Goal: Task Accomplishment & Management: Manage account settings

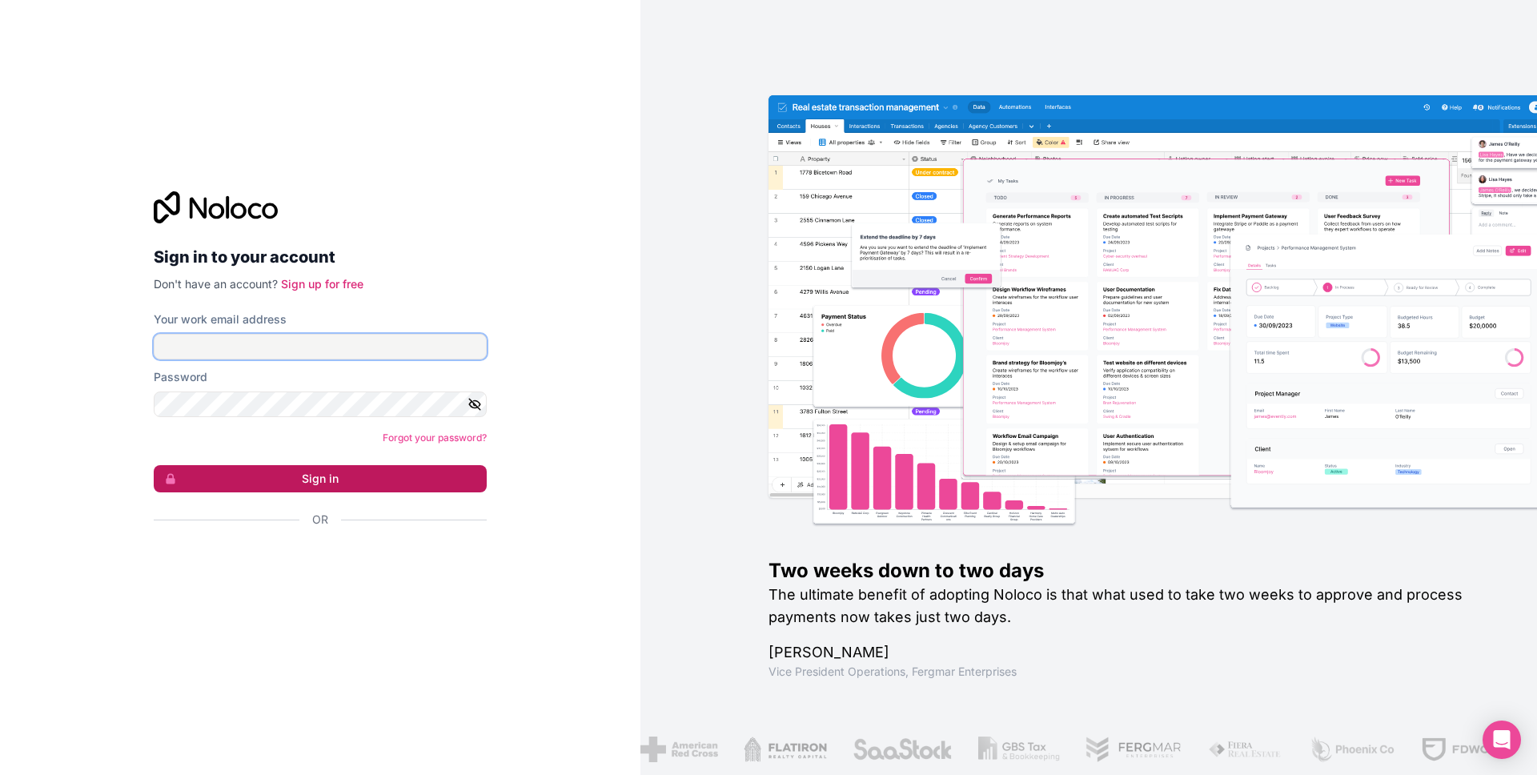
type input "**********"
click at [332, 484] on button "Sign in" at bounding box center [320, 478] width 333 height 27
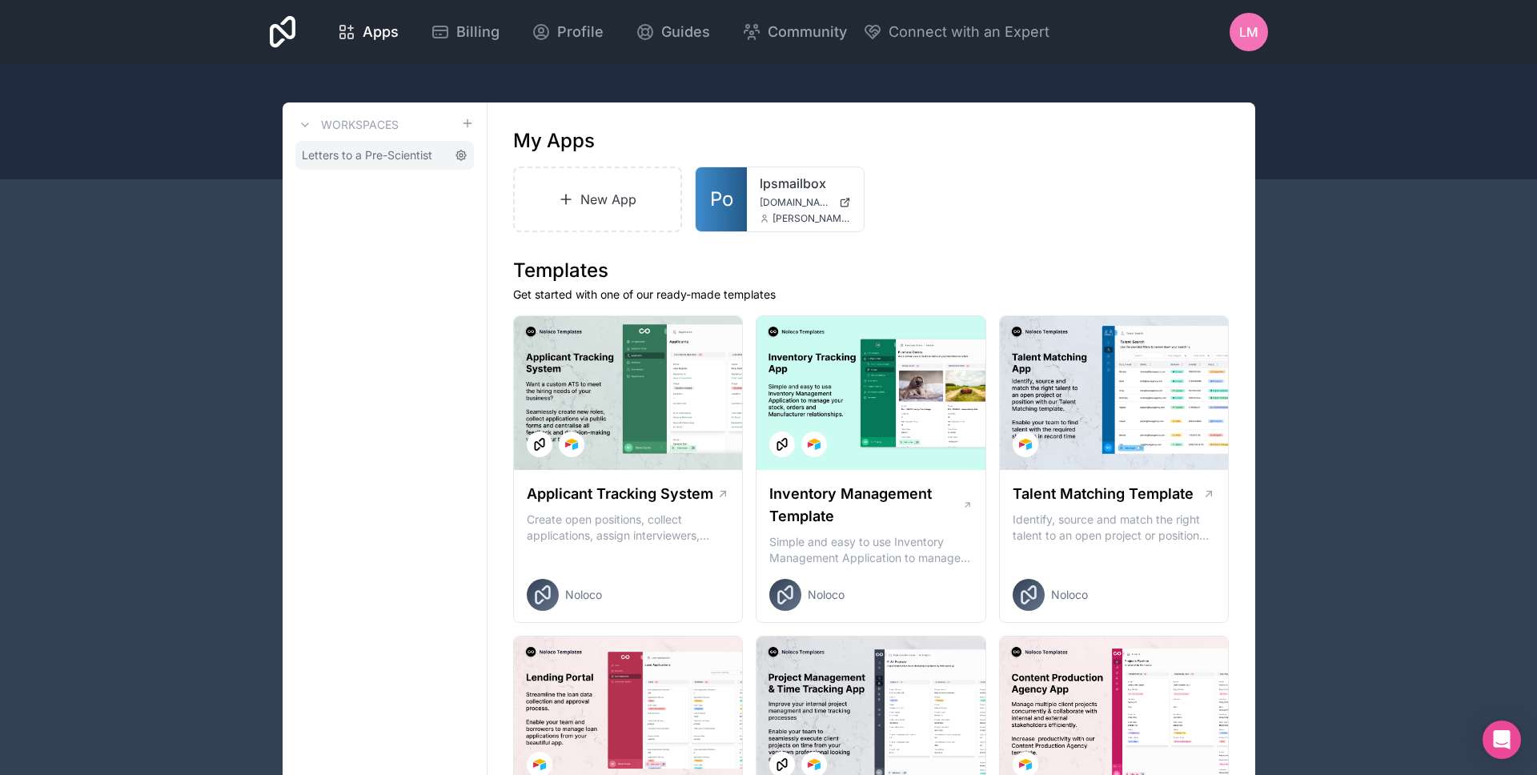
click at [461, 157] on icon at bounding box center [461, 155] width 3 height 3
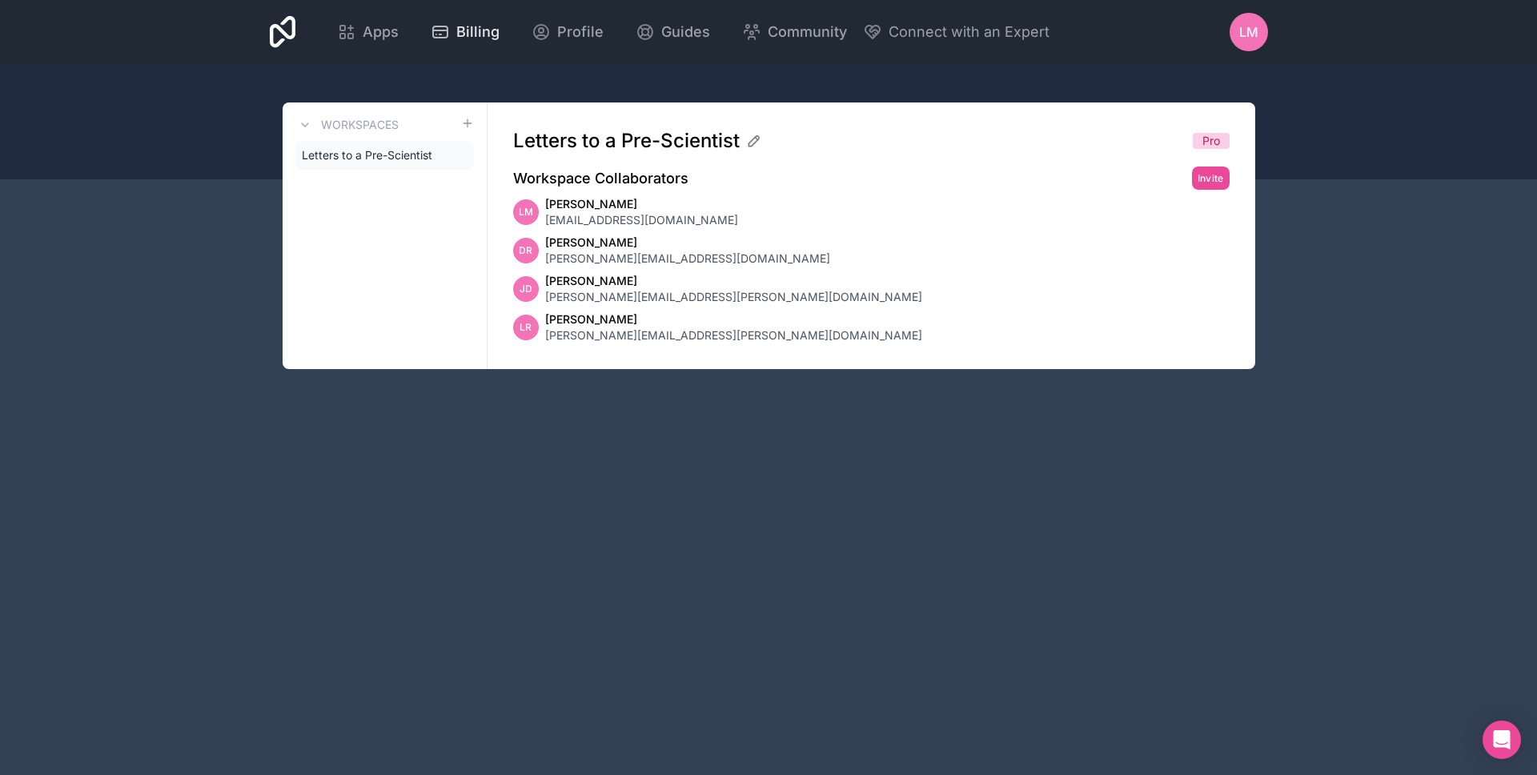
click at [482, 30] on span "Billing" at bounding box center [477, 32] width 43 height 22
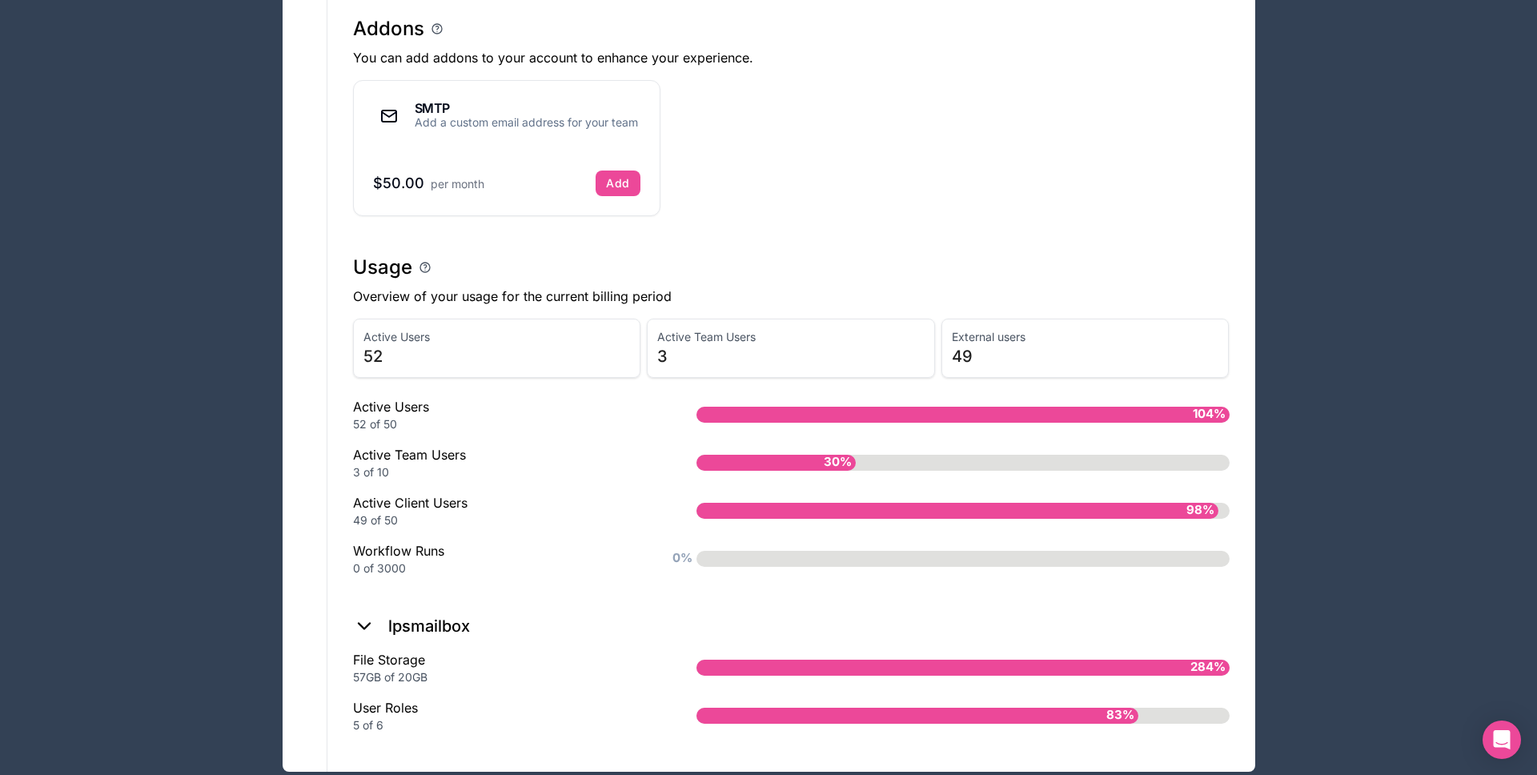
scroll to position [918, 0]
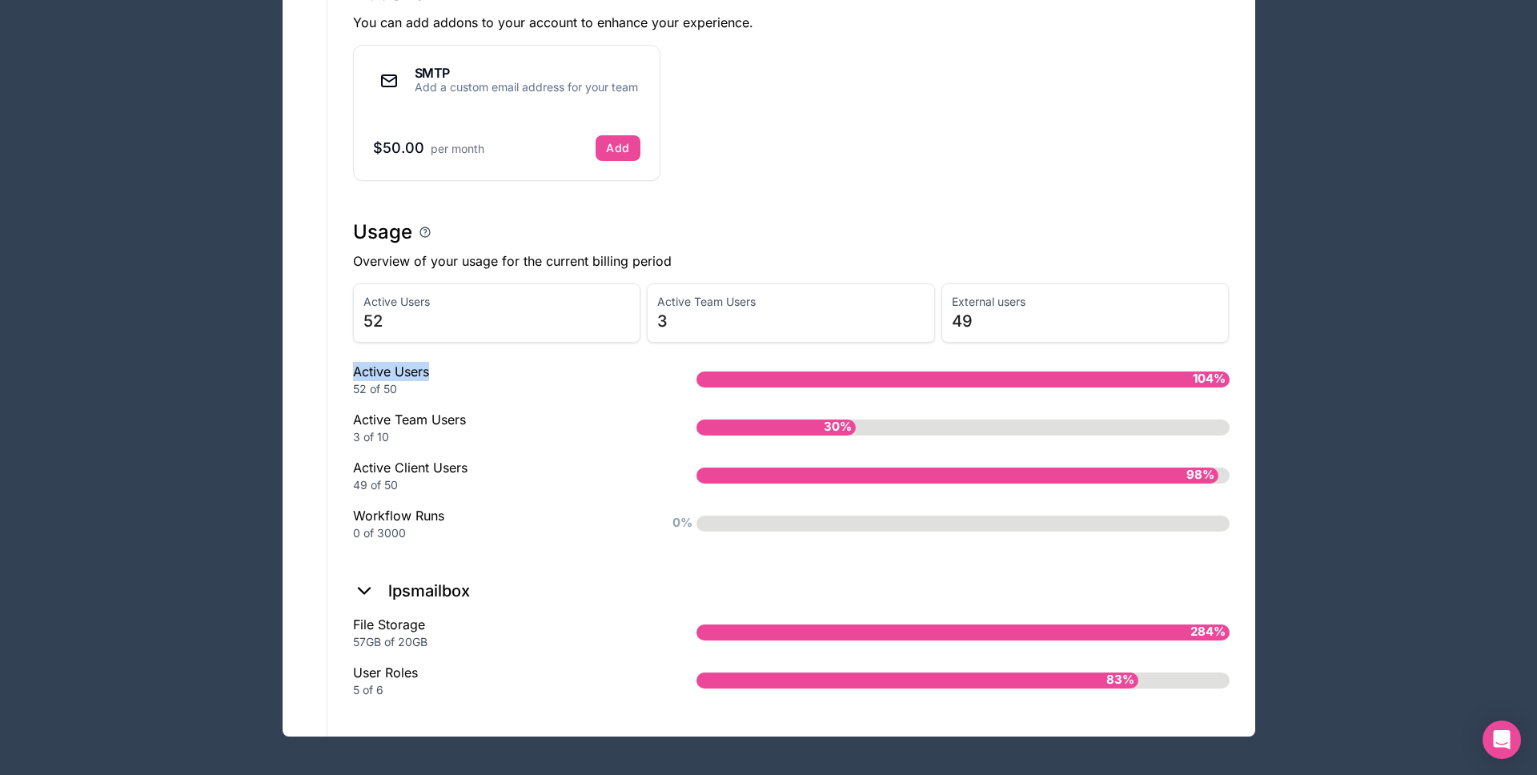
drag, startPoint x: 355, startPoint y: 372, endPoint x: 428, endPoint y: 372, distance: 72.1
click at [428, 372] on div "Active Users 52 of 50" at bounding box center [499, 379] width 292 height 35
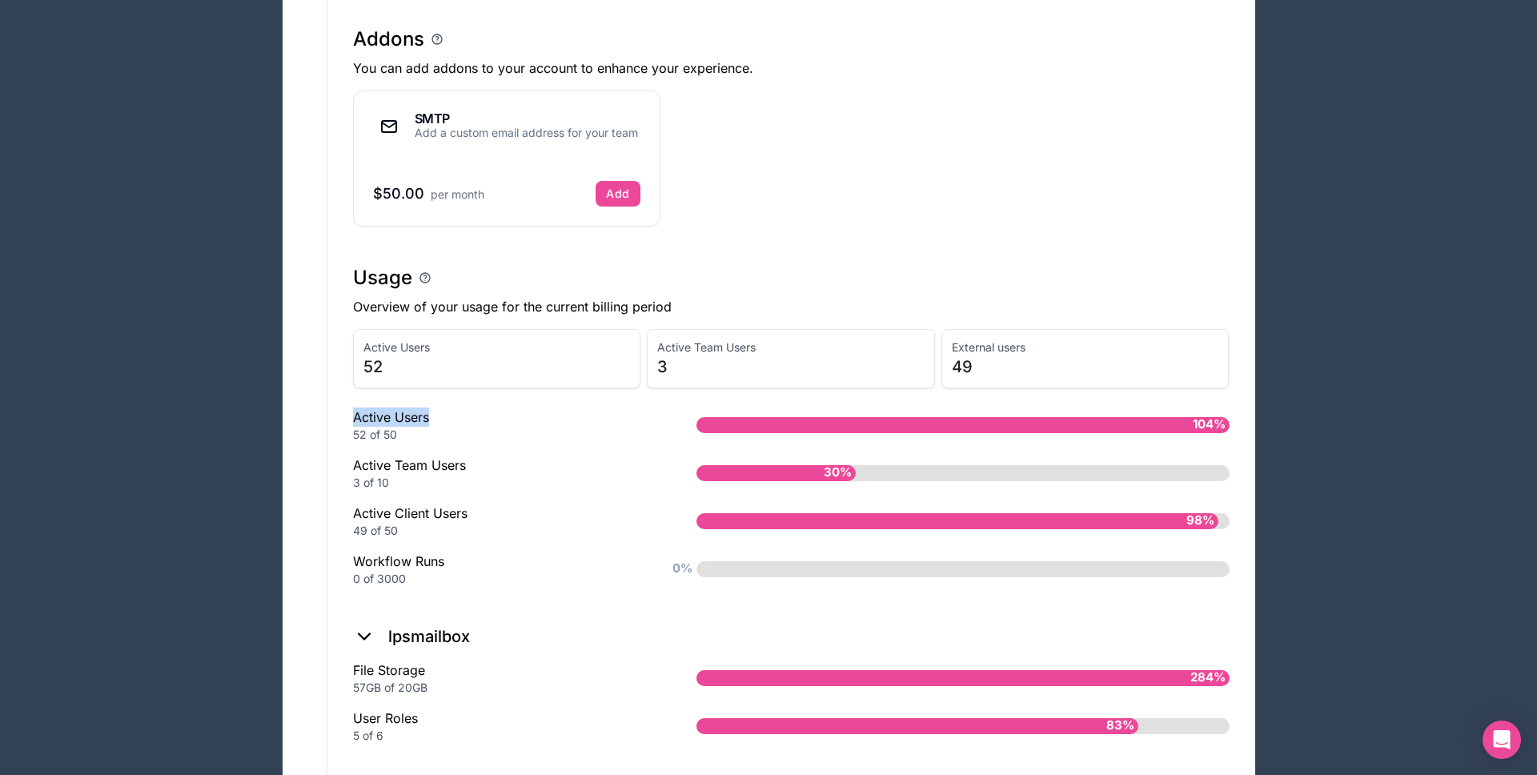
scroll to position [874, 0]
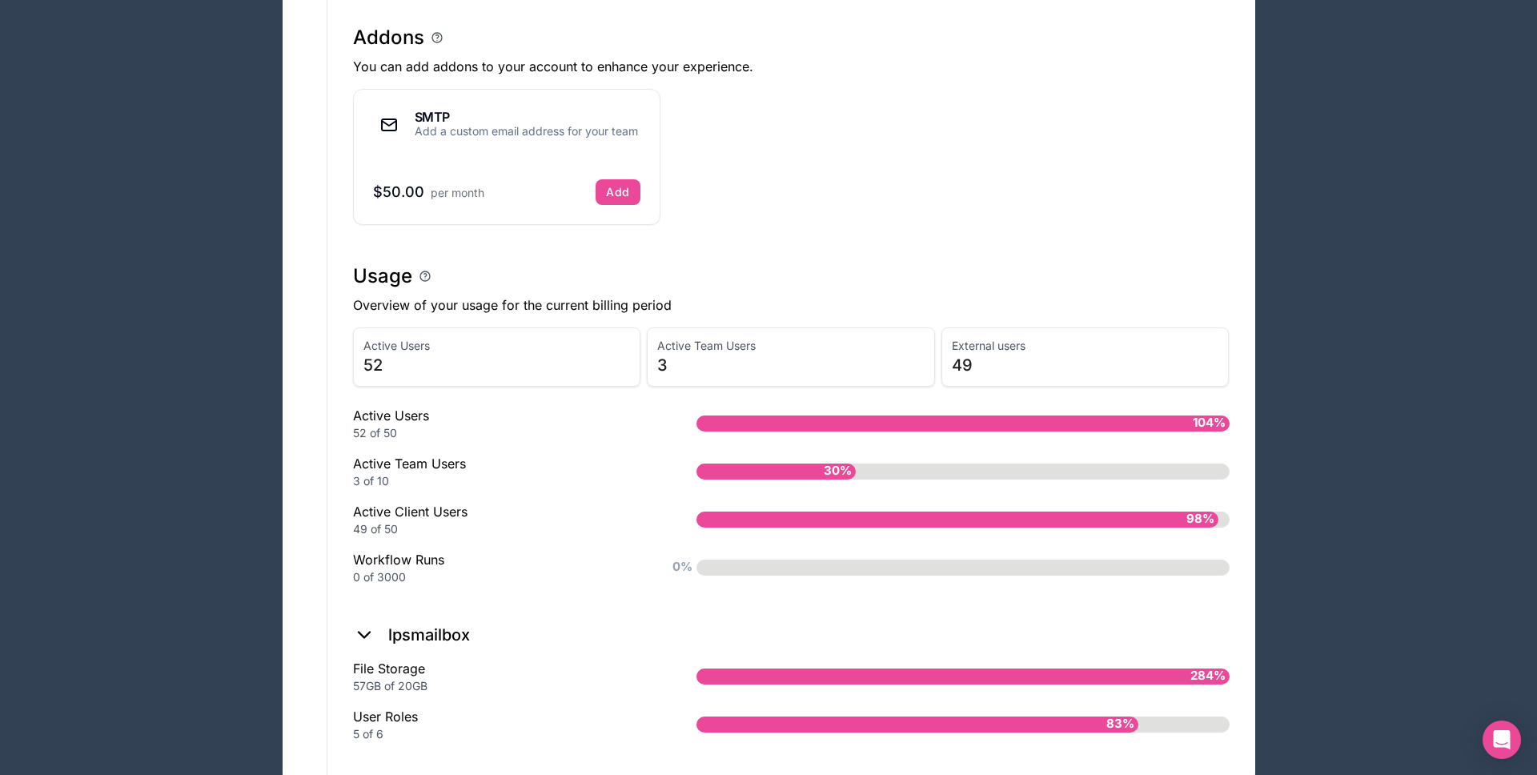
click at [642, 427] on div "52 of 50" at bounding box center [499, 433] width 292 height 16
click at [445, 355] on span "52" at bounding box center [496, 365] width 267 height 22
drag, startPoint x: 357, startPoint y: 422, endPoint x: 412, endPoint y: 422, distance: 55.2
click at [413, 422] on div "Active Users 52 of 50" at bounding box center [499, 423] width 292 height 35
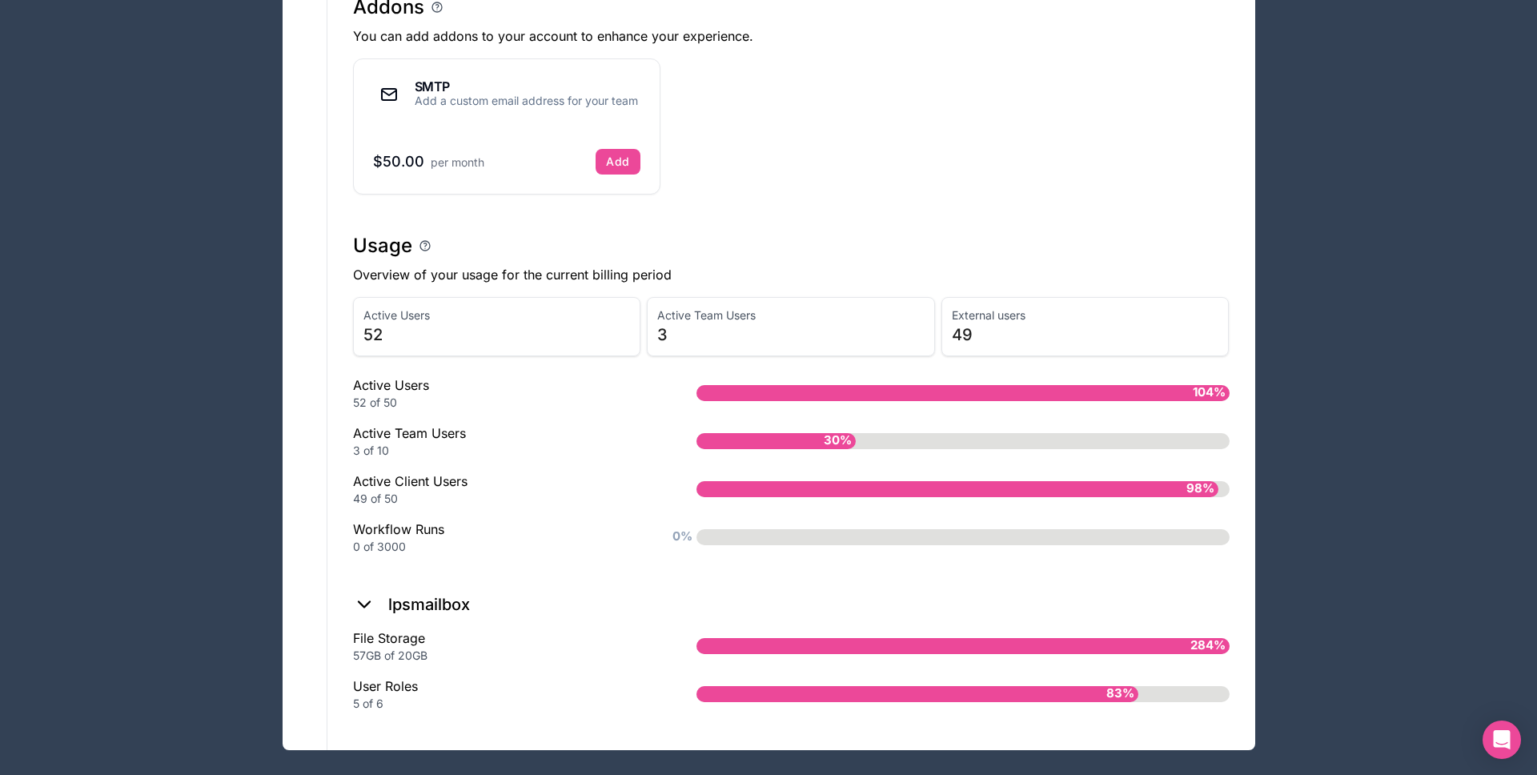
scroll to position [918, 0]
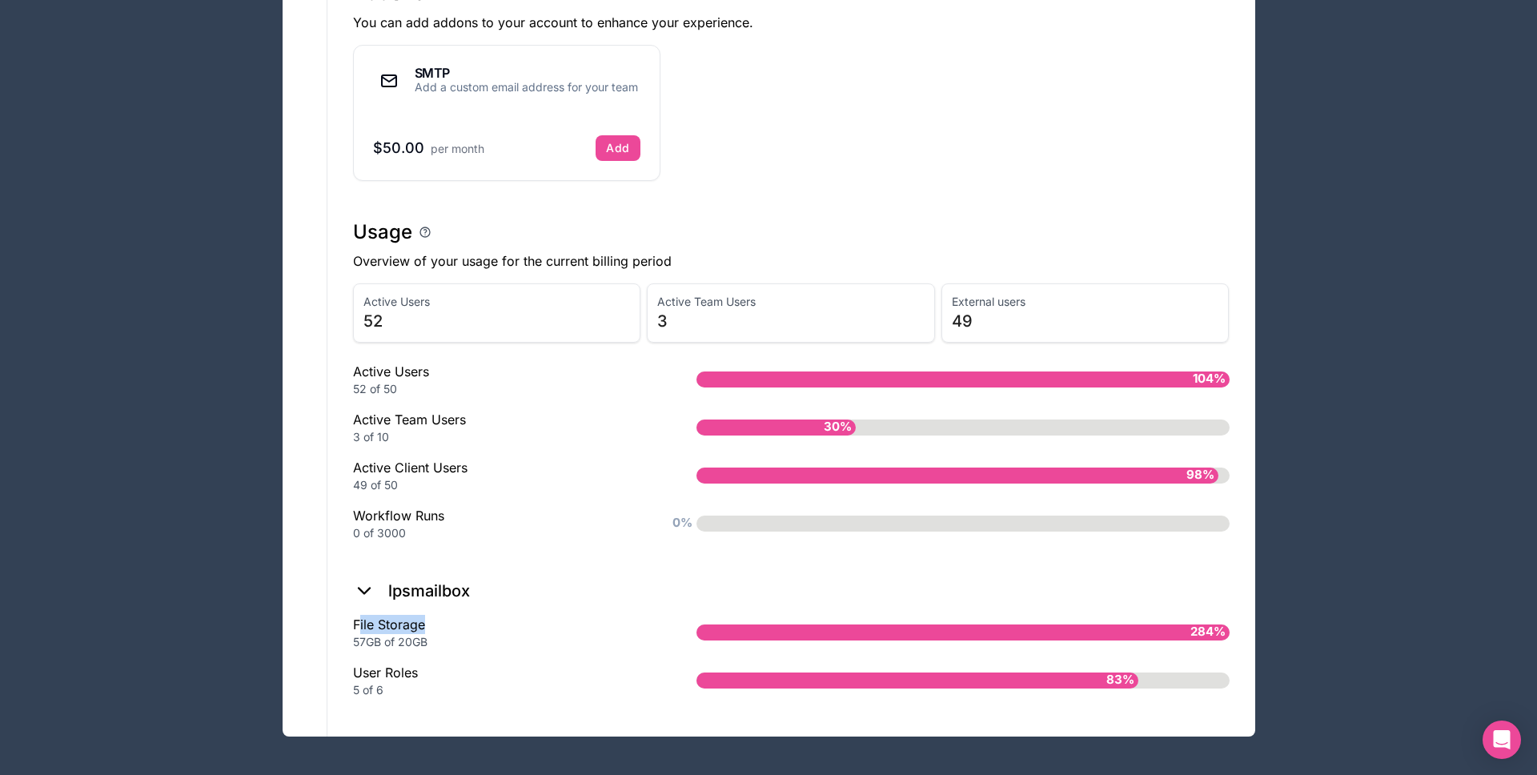
drag, startPoint x: 357, startPoint y: 631, endPoint x: 420, endPoint y: 631, distance: 63.3
click at [421, 631] on div "File Storage 57GB of 20GB" at bounding box center [499, 632] width 292 height 35
drag, startPoint x: 344, startPoint y: 384, endPoint x: 402, endPoint y: 388, distance: 57.7
drag, startPoint x: 396, startPoint y: 484, endPoint x: 341, endPoint y: 484, distance: 54.4
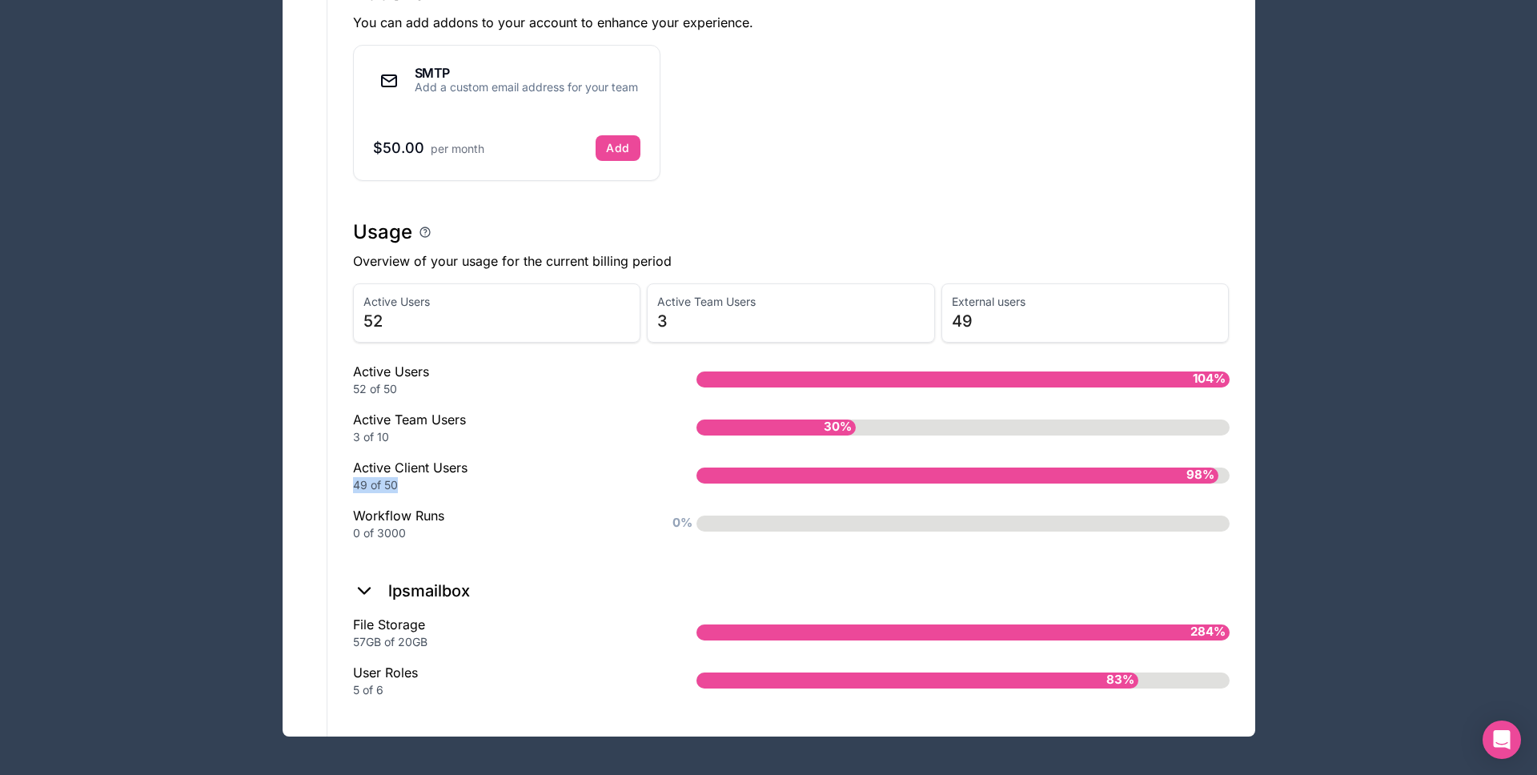
drag, startPoint x: 404, startPoint y: 386, endPoint x: 351, endPoint y: 386, distance: 52.8
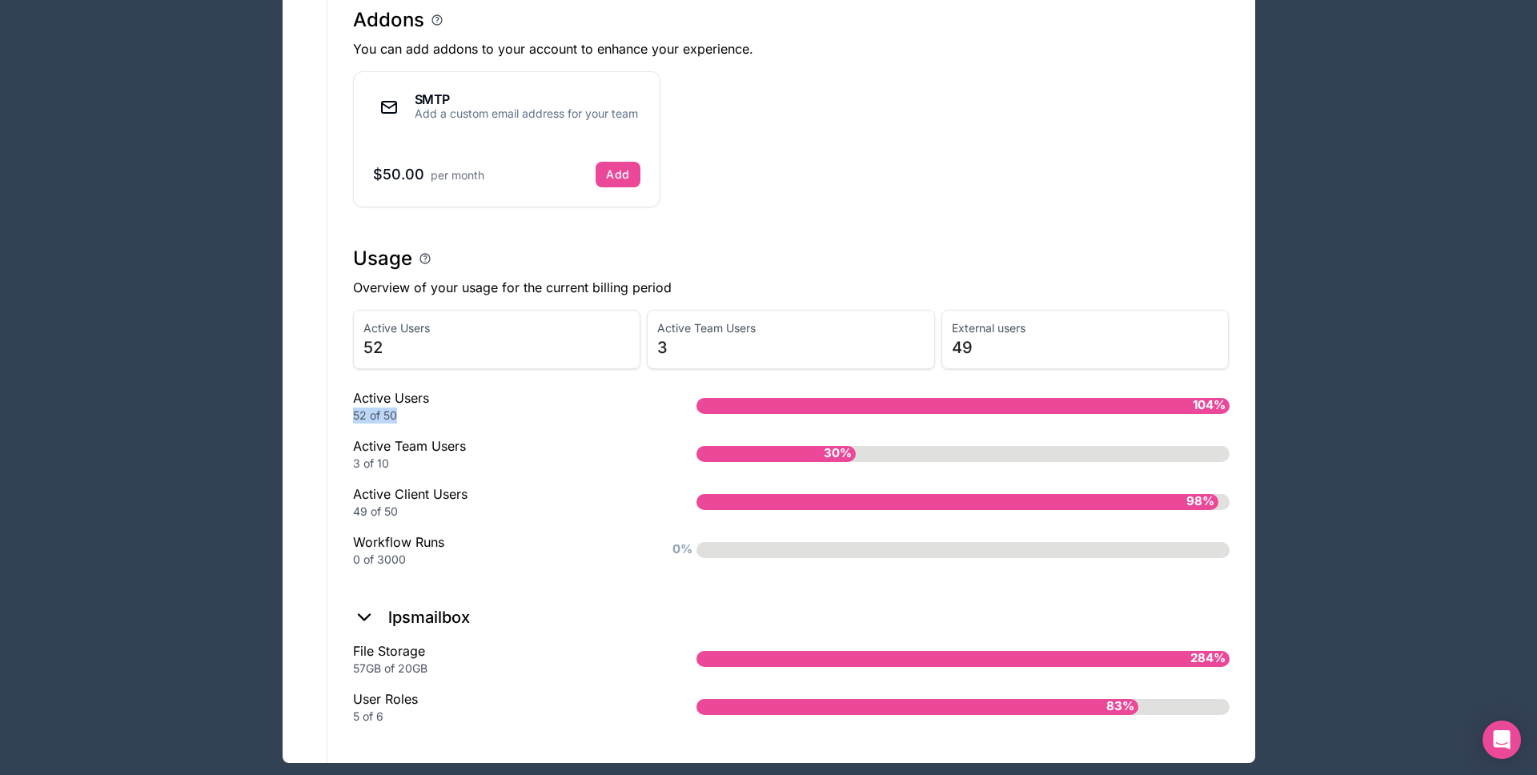
scroll to position [894, 0]
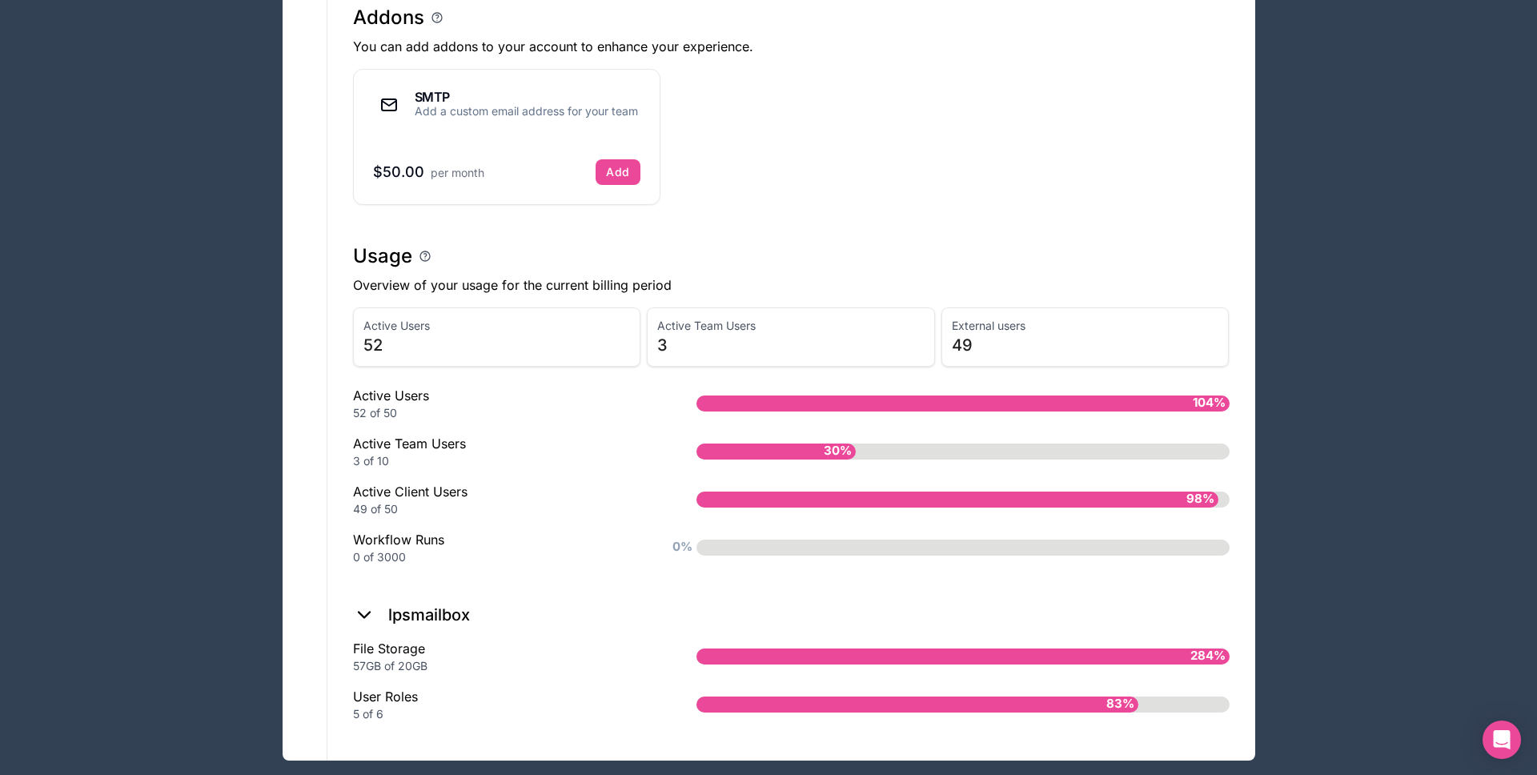
click at [378, 661] on div "57GB of 20GB" at bounding box center [499, 666] width 292 height 16
drag, startPoint x: 444, startPoint y: 668, endPoint x: 335, endPoint y: 667, distance: 109.7
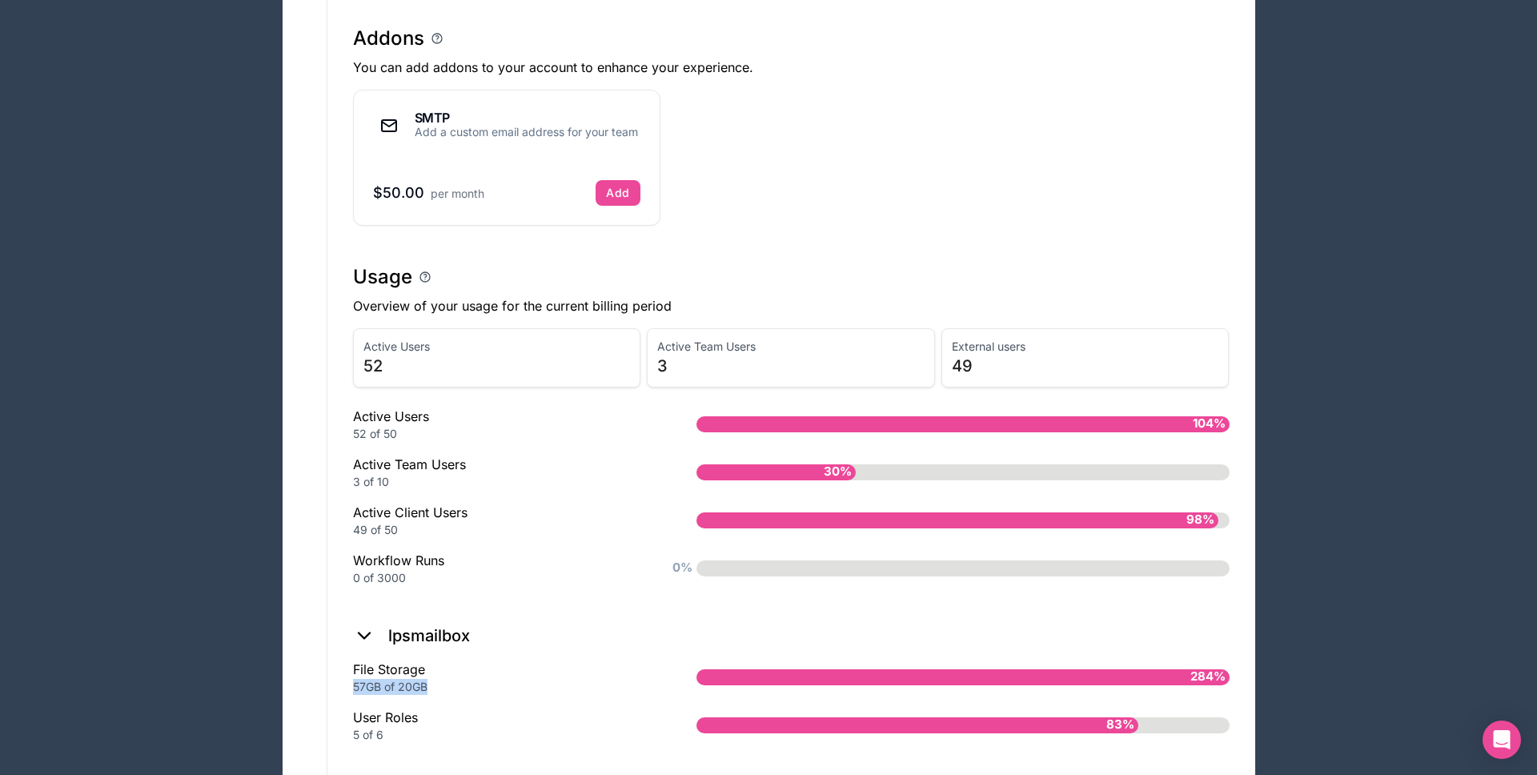
scroll to position [918, 0]
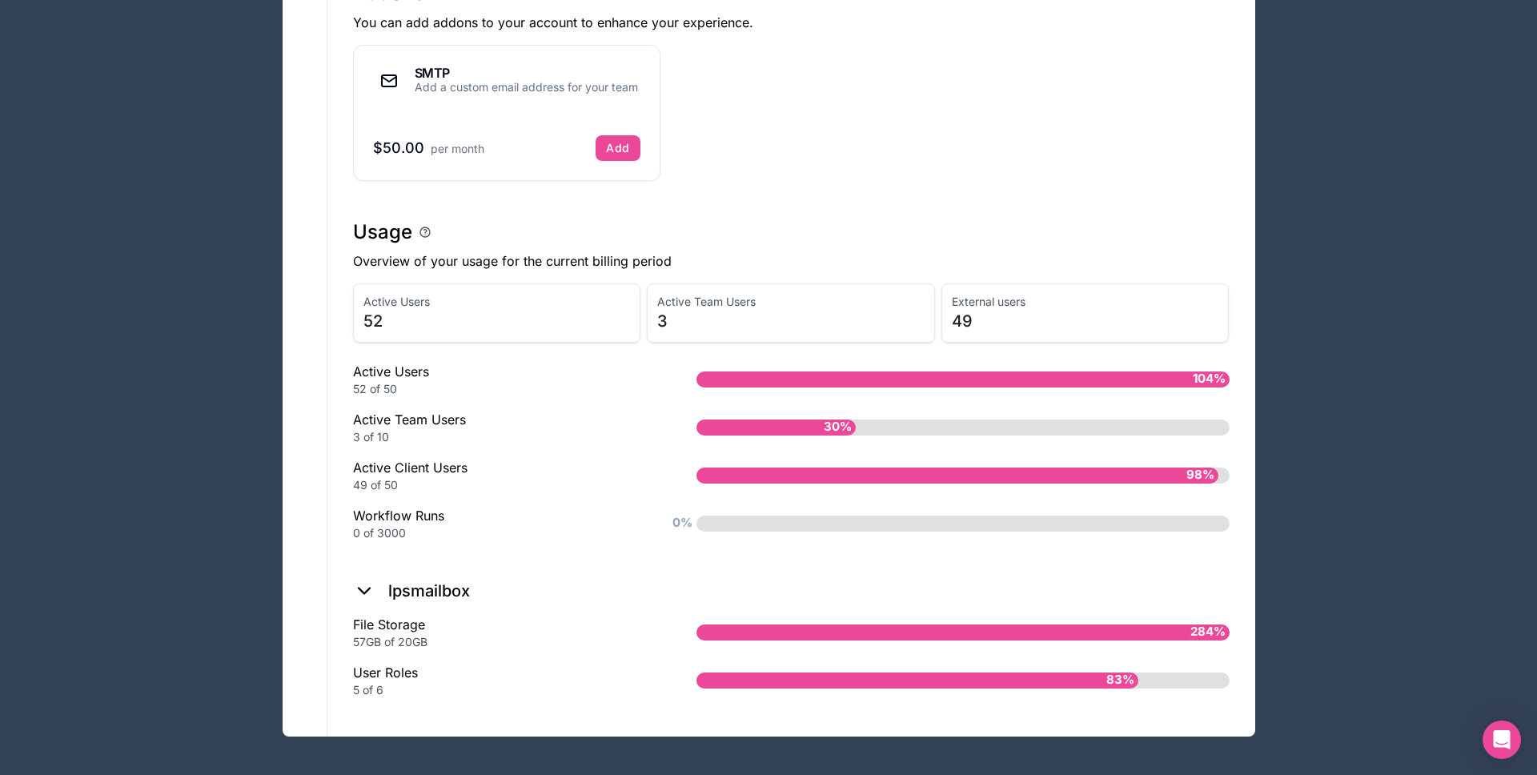
click at [371, 633] on div "File Storage 57GB of 20GB" at bounding box center [499, 632] width 292 height 35
click at [373, 643] on div "57GB of 20GB" at bounding box center [499, 642] width 292 height 16
click at [729, 641] on div "File Storage 57GB of 20GB 284%" at bounding box center [791, 632] width 877 height 35
drag, startPoint x: 391, startPoint y: 589, endPoint x: 487, endPoint y: 592, distance: 96.1
click at [487, 593] on div "lpsmailbox" at bounding box center [791, 591] width 877 height 22
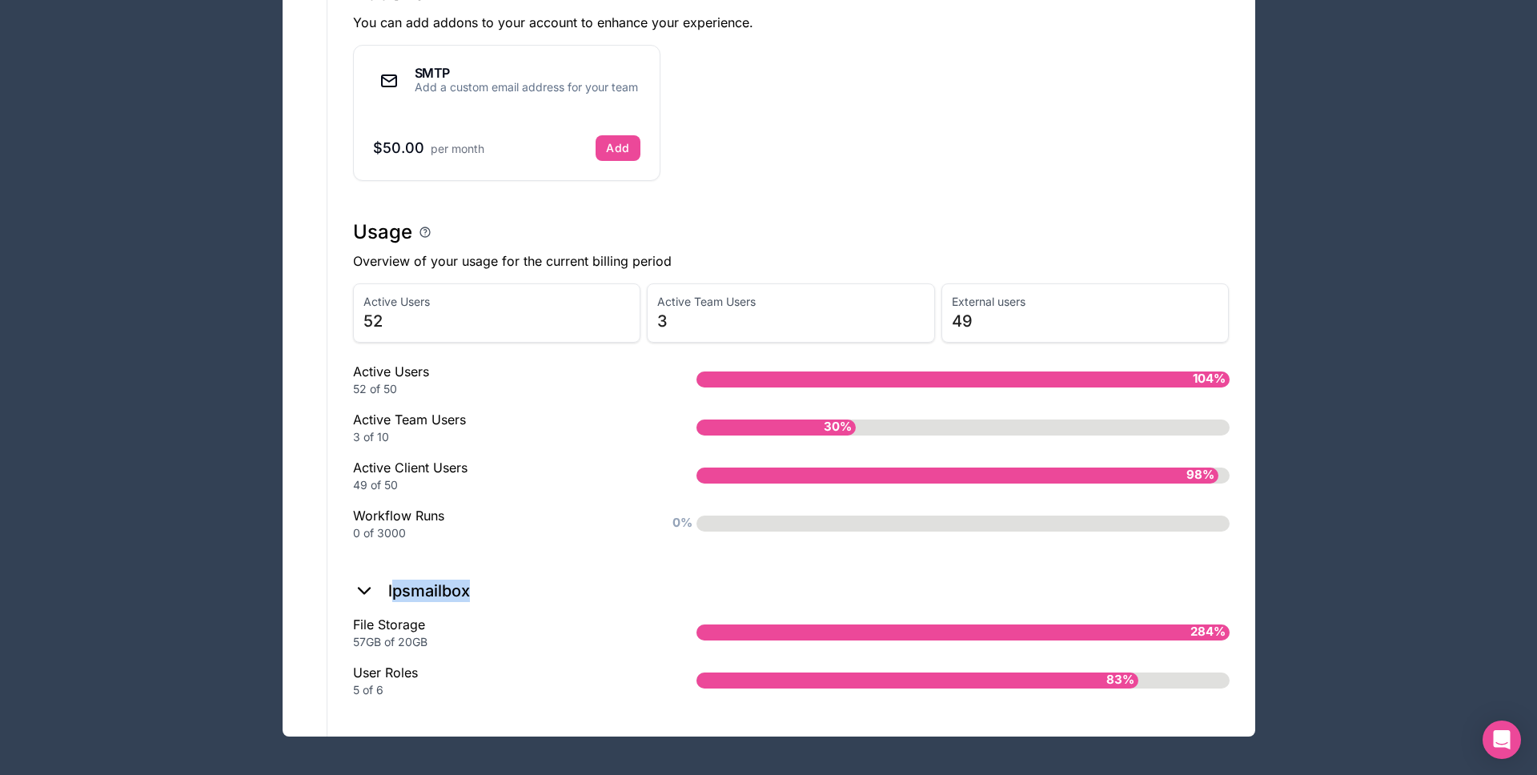
scroll to position [821, 0]
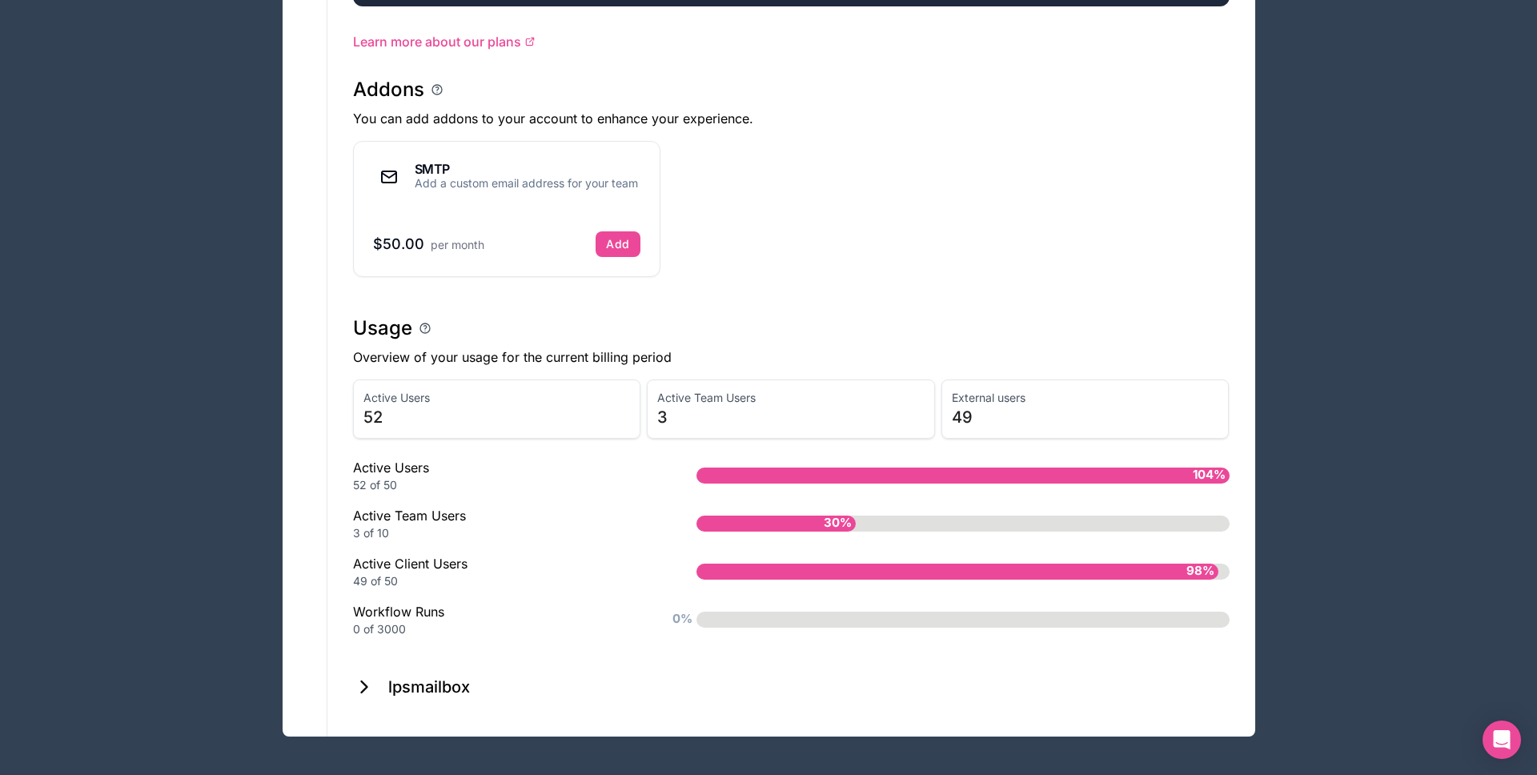
click at [358, 684] on icon at bounding box center [364, 687] width 22 height 22
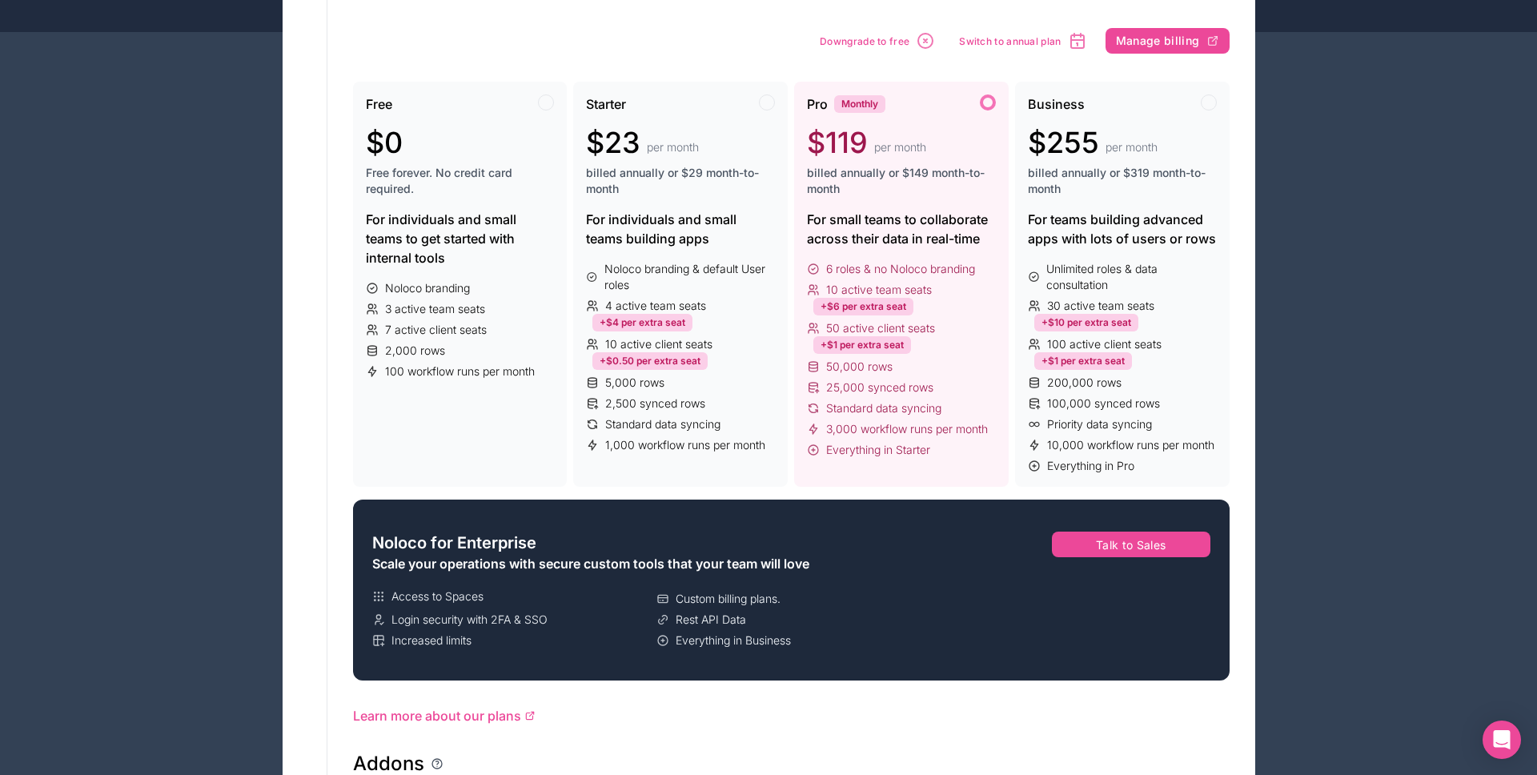
scroll to position [0, 0]
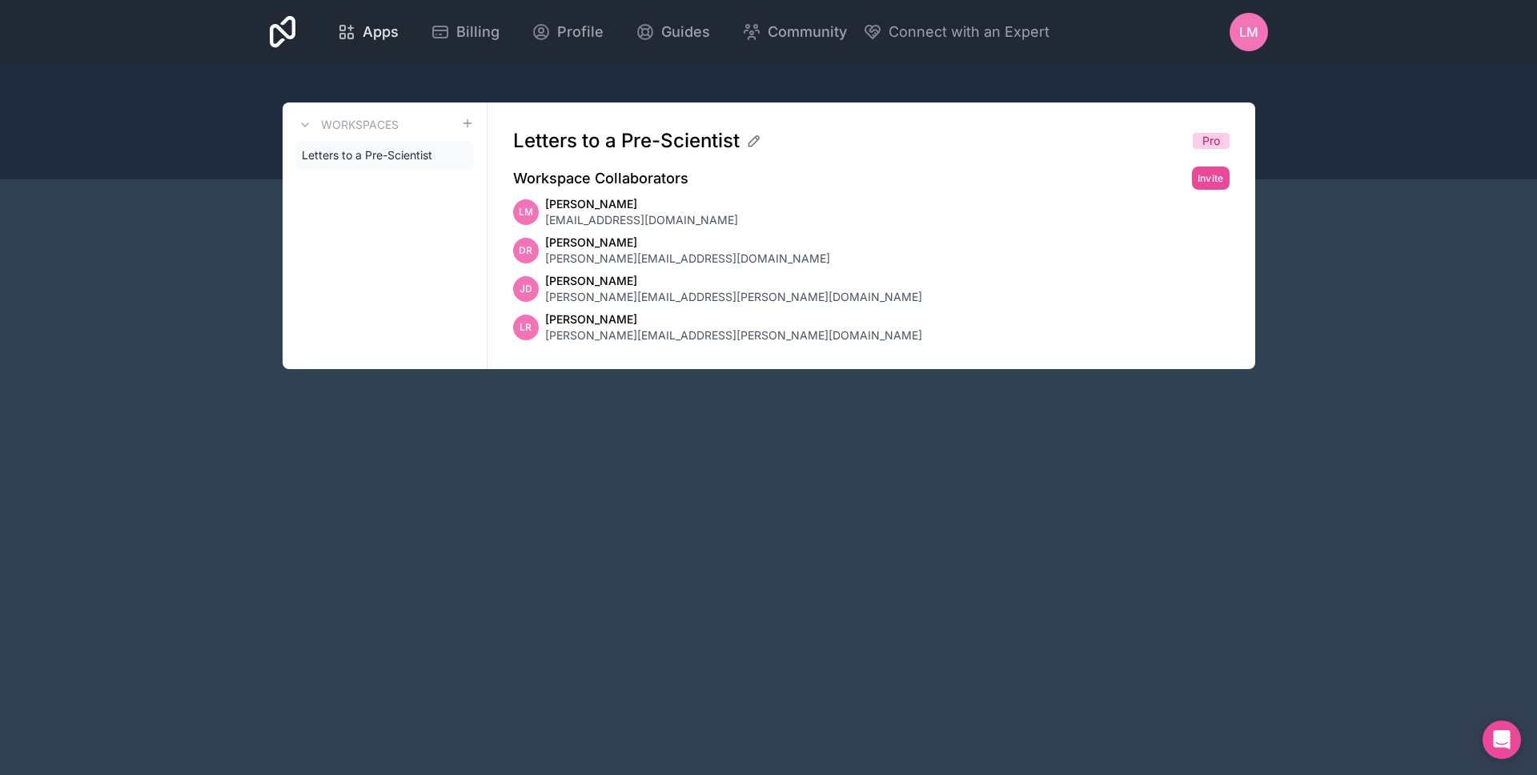
click at [359, 28] on div "Apps" at bounding box center [368, 32] width 62 height 22
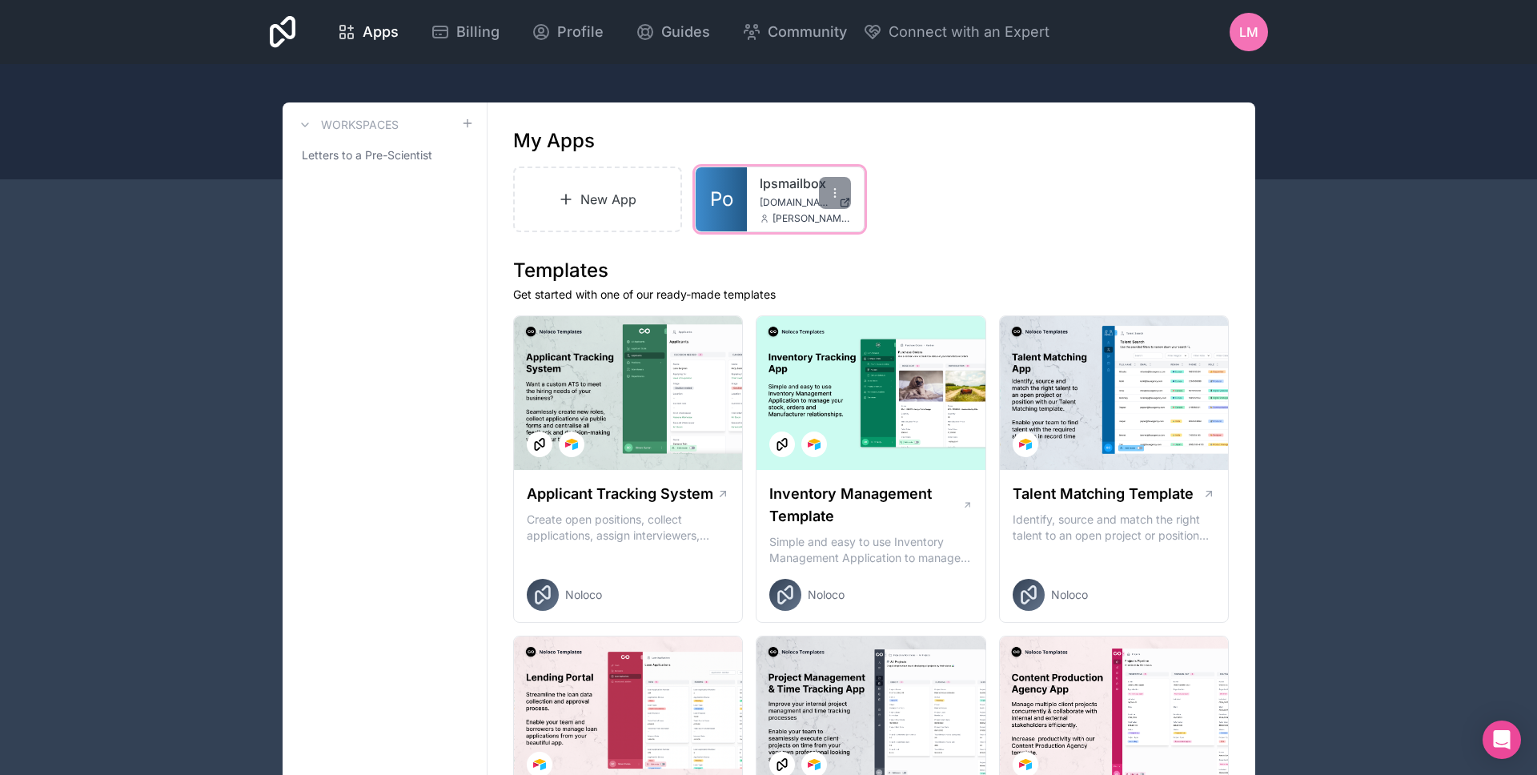
click at [765, 189] on link "lpsmailbox" at bounding box center [805, 183] width 91 height 19
